Goal: Navigation & Orientation: Find specific page/section

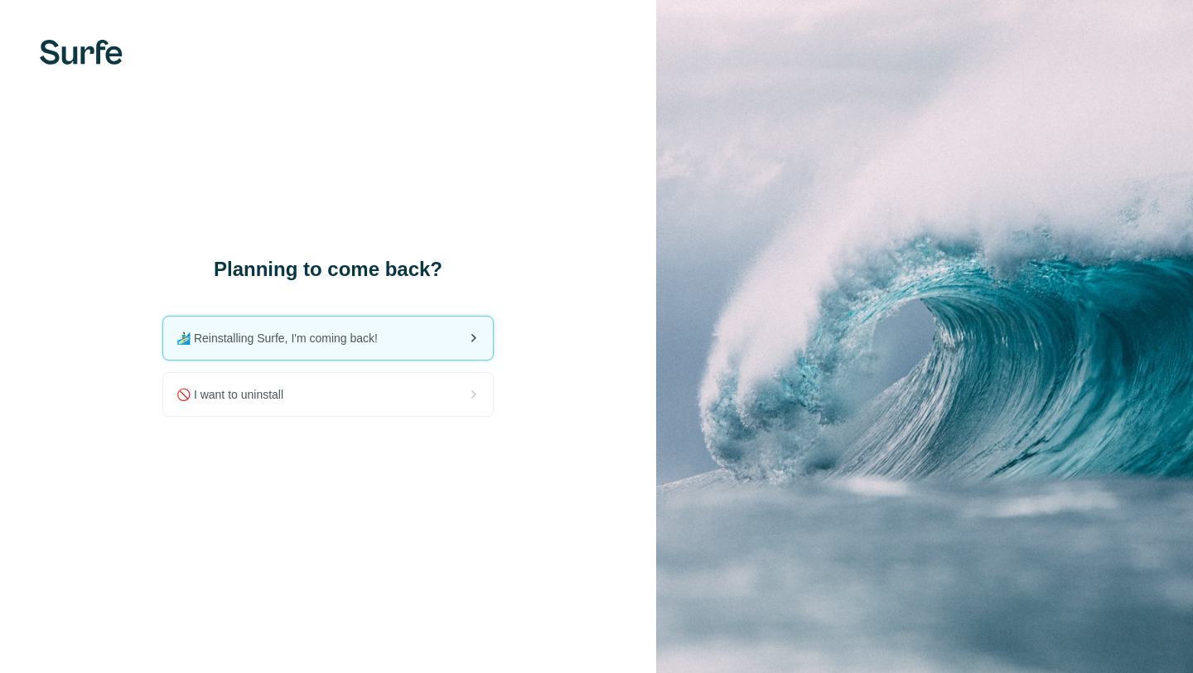
click at [394, 347] on div "🏄🏻‍♂️ Reinstalling Surfe, I'm coming back!" at bounding box center [328, 337] width 330 height 43
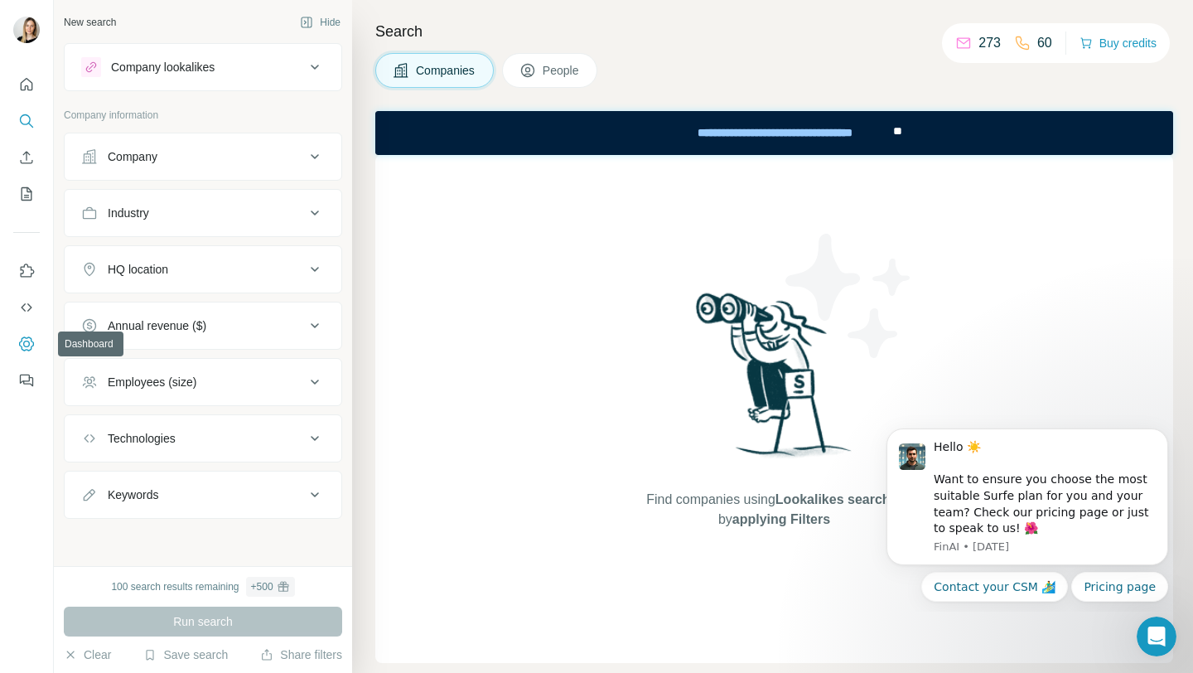
click at [27, 348] on icon "Dashboard" at bounding box center [26, 344] width 17 height 17
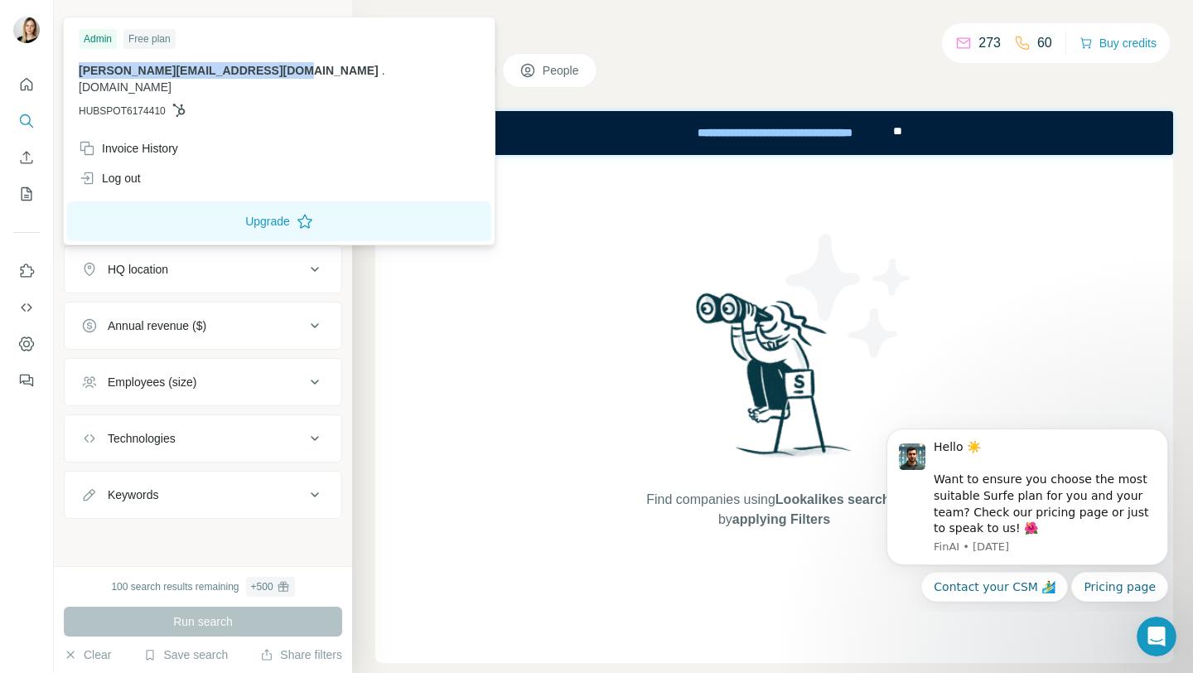
drag, startPoint x: 80, startPoint y: 70, endPoint x: 291, endPoint y: 72, distance: 211.3
click at [291, 72] on span "bohdan.chornobryvyi@dashdevs.com" at bounding box center [229, 70] width 300 height 13
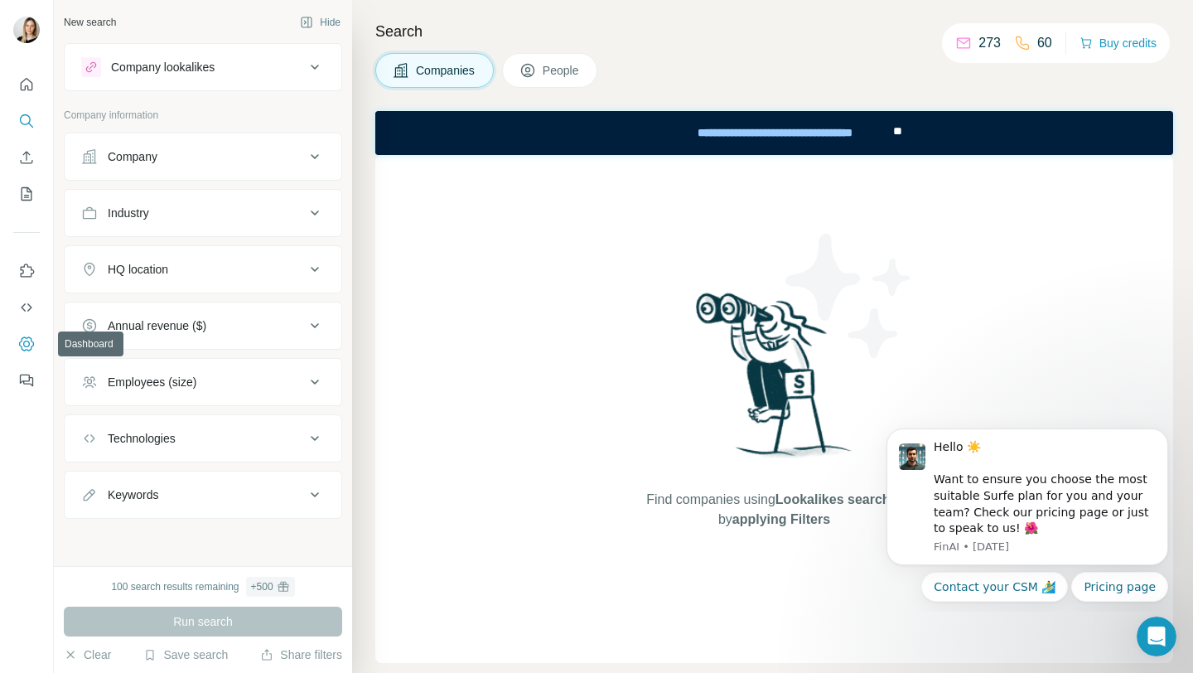
click at [26, 337] on icon "Dashboard" at bounding box center [26, 344] width 17 height 17
